Goal: Task Accomplishment & Management: Use online tool/utility

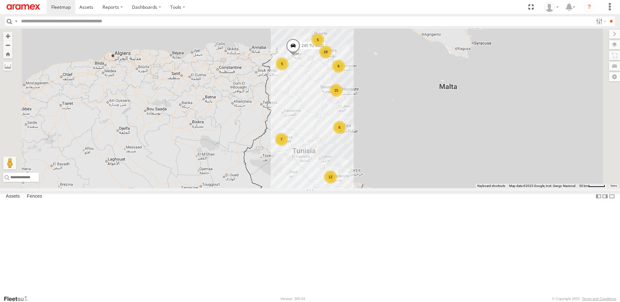
click at [346, 134] on div "6" at bounding box center [339, 127] width 13 height 13
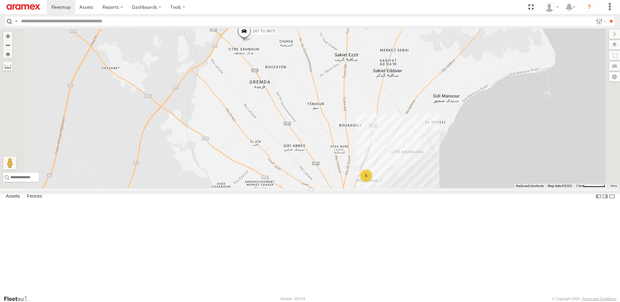
click at [373, 182] on div "5" at bounding box center [366, 175] width 13 height 13
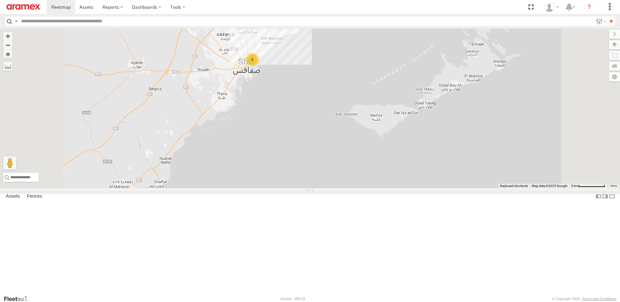
click at [300, 106] on div "245 TU 4331 247 TU 9973 247 TU 9973 Sfax Office م 921 صفاقس 34.80919 , 10.7072 …" at bounding box center [310, 109] width 620 height 160
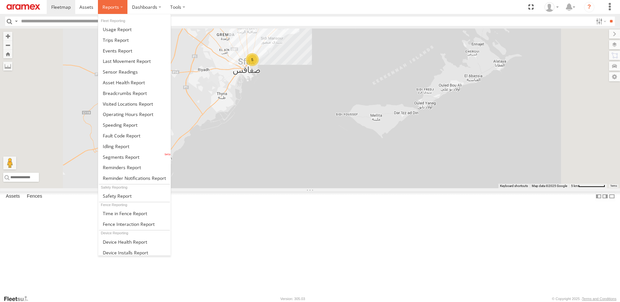
click at [111, 4] on span at bounding box center [111, 7] width 17 height 6
click at [140, 159] on link at bounding box center [134, 157] width 72 height 11
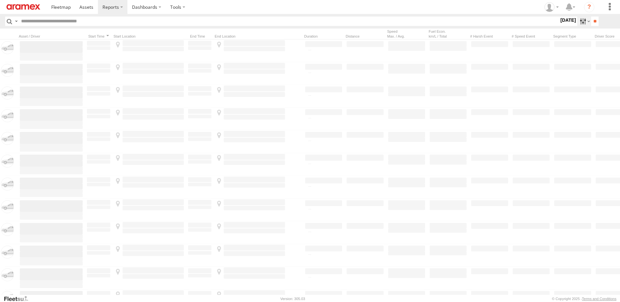
click at [584, 20] on label at bounding box center [584, 21] width 14 height 9
click at [0, 0] on span "Yesterday" at bounding box center [0, 0] width 0 height 0
click at [592, 20] on input "**" at bounding box center [594, 21] width 7 height 9
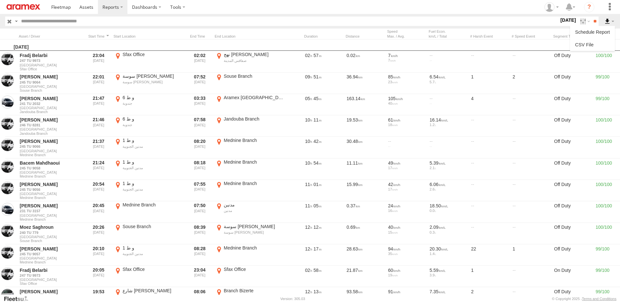
click at [611, 20] on label at bounding box center [609, 21] width 11 height 9
click at [594, 43] on link at bounding box center [593, 45] width 40 height 10
